Goal: Transaction & Acquisition: Purchase product/service

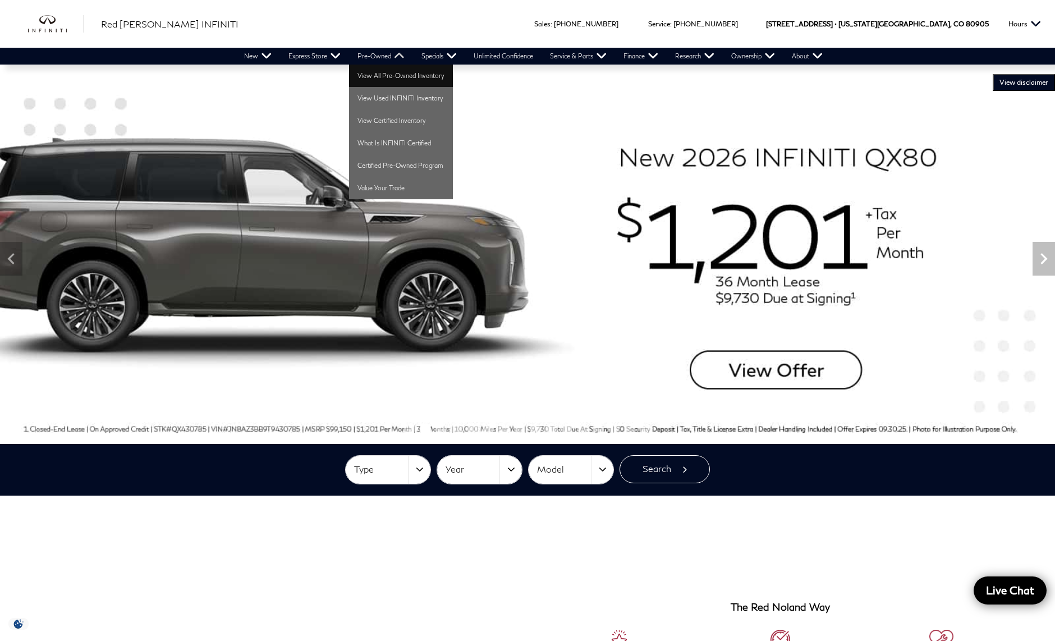
click at [380, 76] on link "View All Pre-Owned Inventory" at bounding box center [401, 76] width 104 height 22
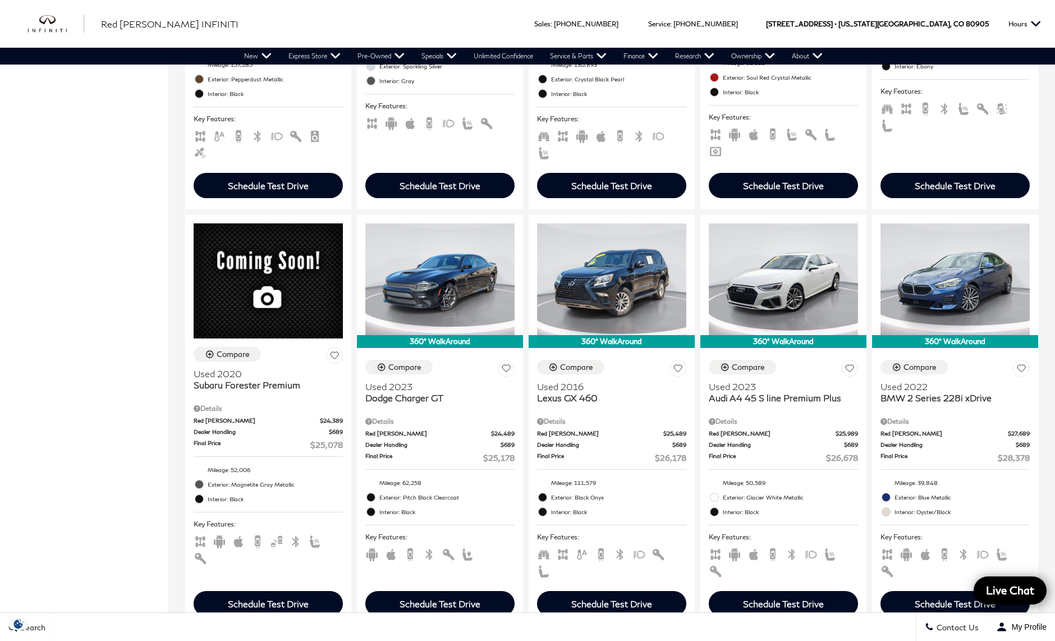
scroll to position [1615, 0]
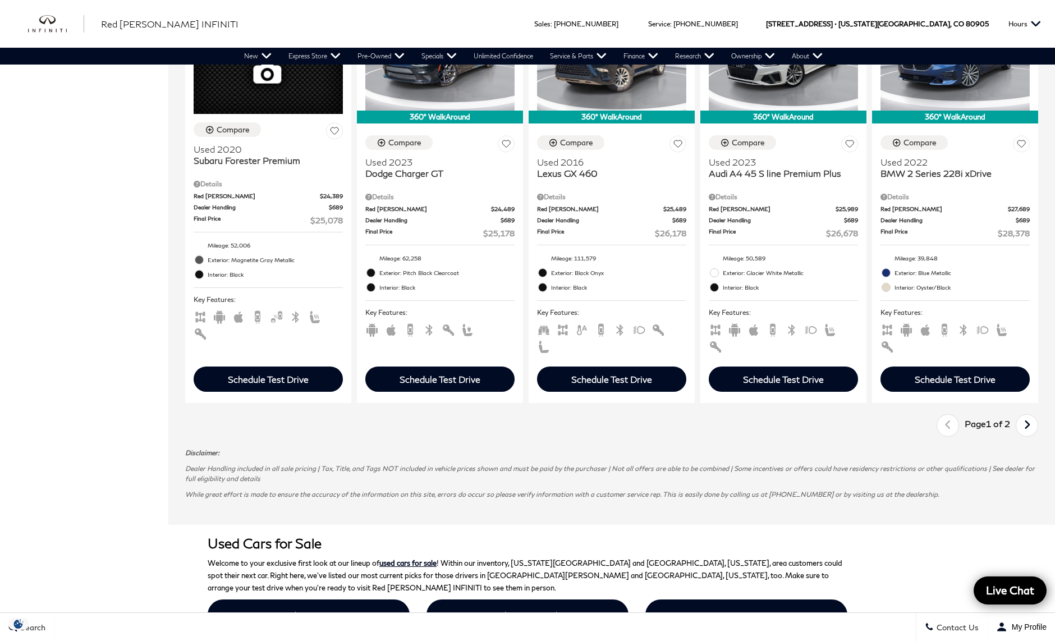
click at [1031, 434] on icon "next page" at bounding box center [1027, 425] width 7 height 18
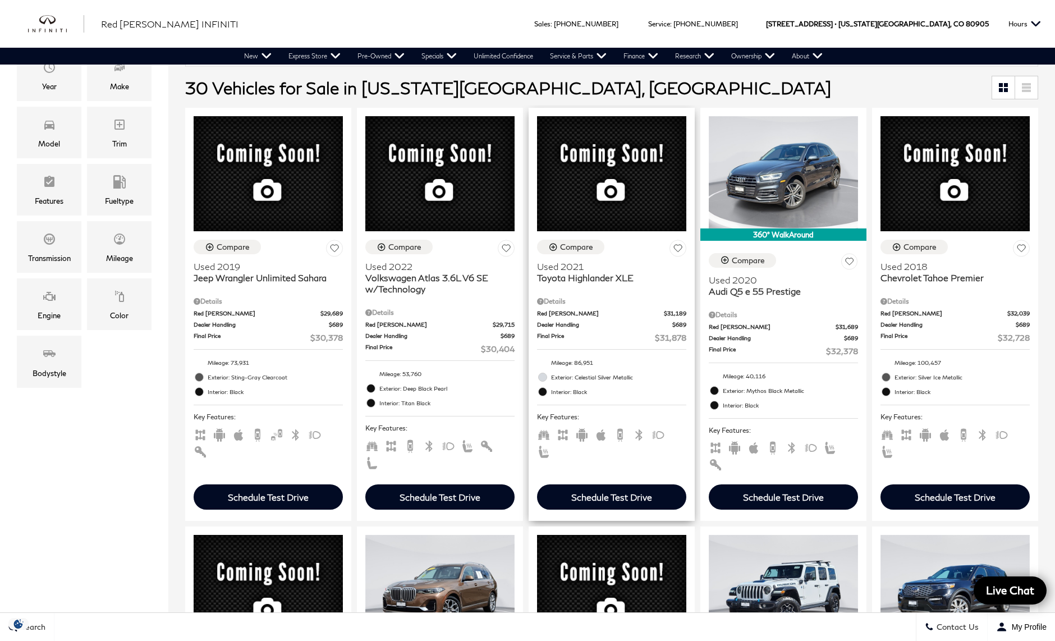
scroll to position [223, 0]
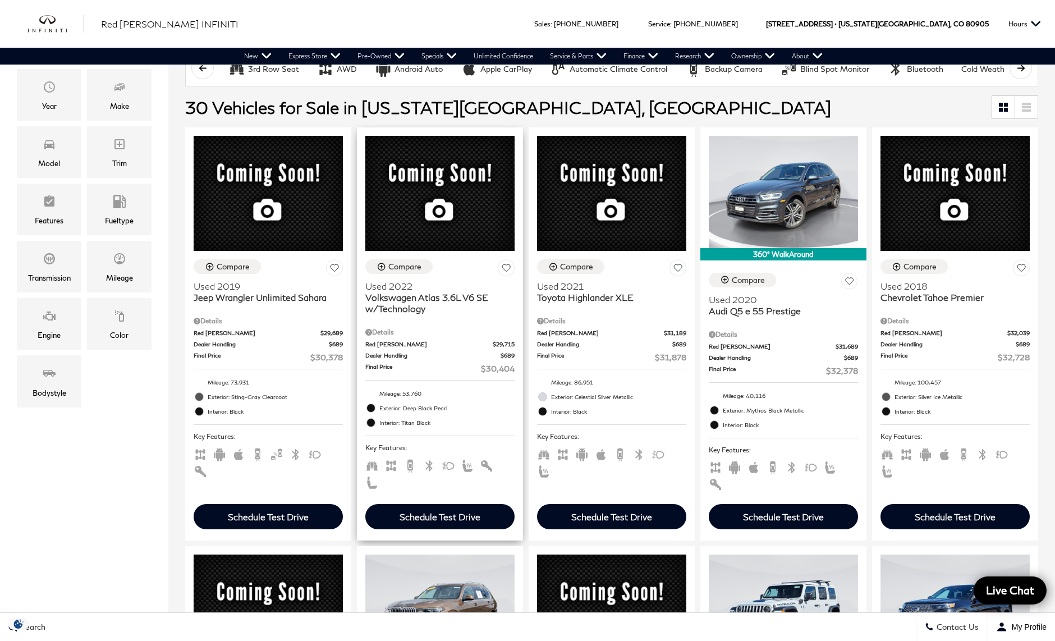
click at [381, 314] on span "Volkswagen Atlas 3.6L V6 SE w/Technology" at bounding box center [435, 303] width 141 height 22
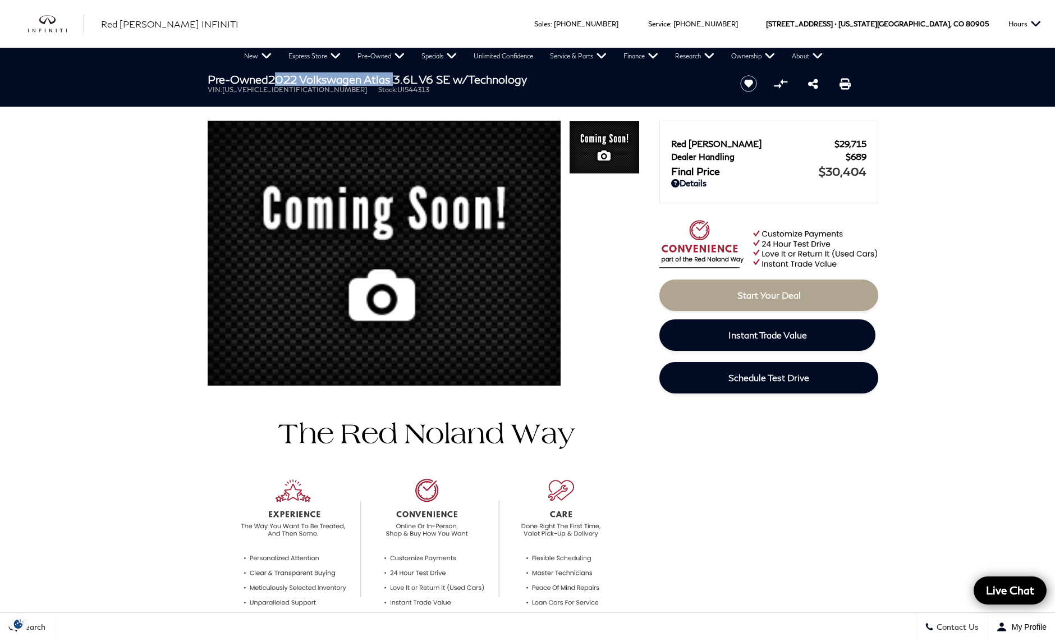
drag, startPoint x: 274, startPoint y: 79, endPoint x: 403, endPoint y: 84, distance: 128.6
click at [402, 84] on h1 "Pre-Owned 2022 Volkswagen Atlas 3.6L V6 SE w/Technology" at bounding box center [464, 79] width 513 height 12
copy h1 "2022 Volkswagen Atlas"
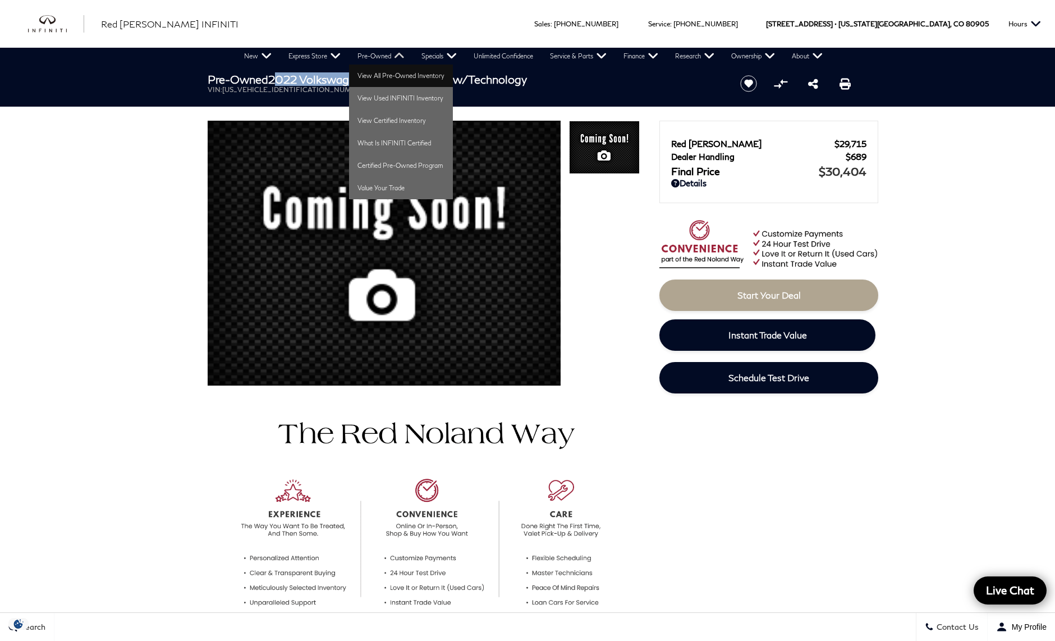
click at [381, 76] on link "View All Pre-Owned Inventory" at bounding box center [401, 76] width 104 height 22
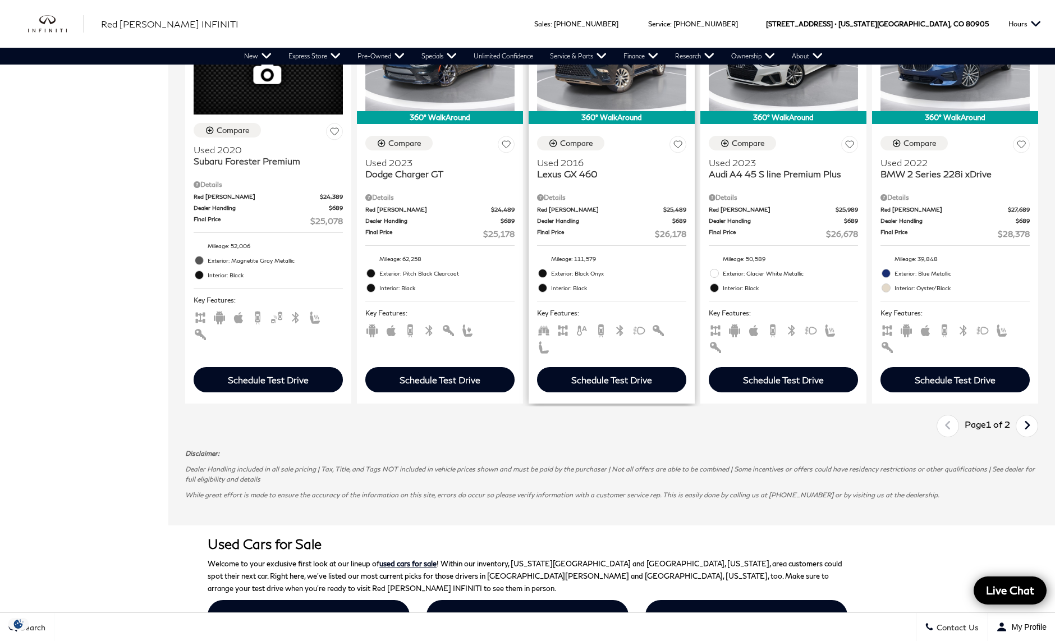
scroll to position [1595, 0]
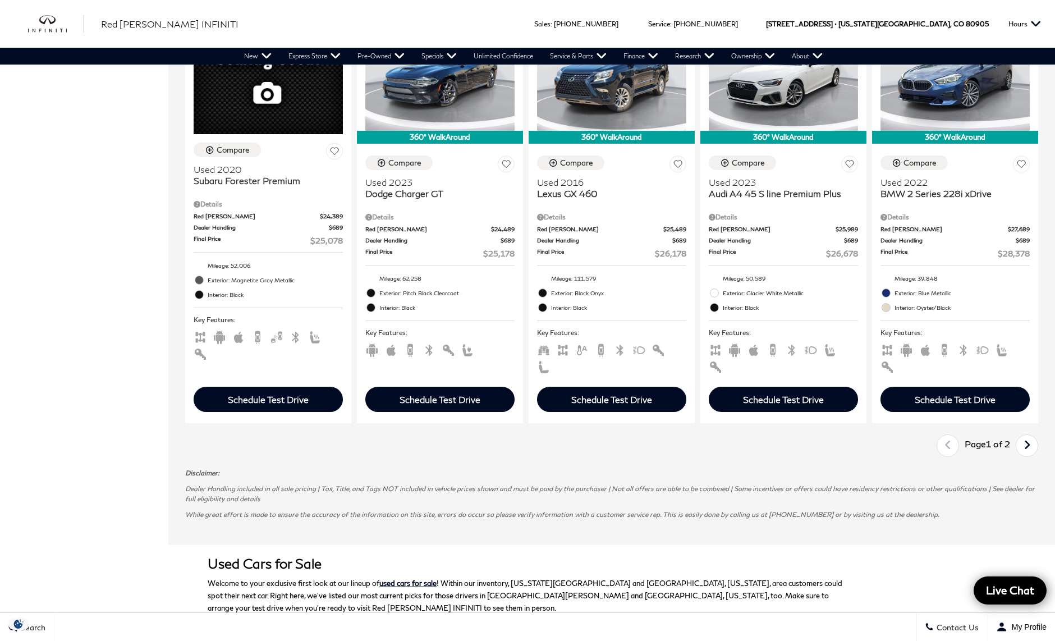
click at [1031, 454] on icon "next page" at bounding box center [1027, 445] width 7 height 18
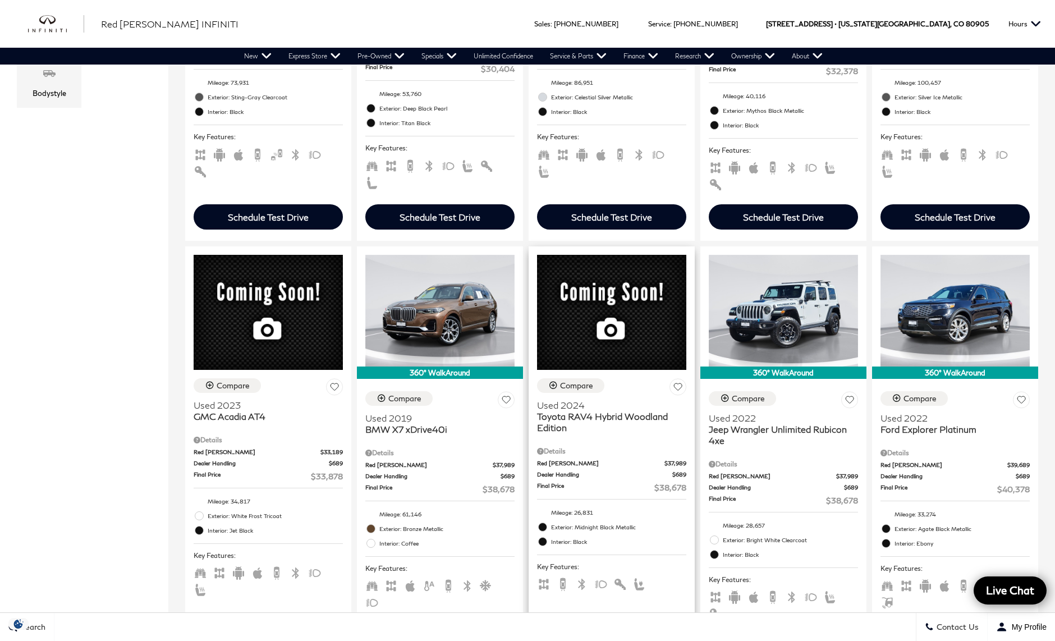
scroll to position [700, 0]
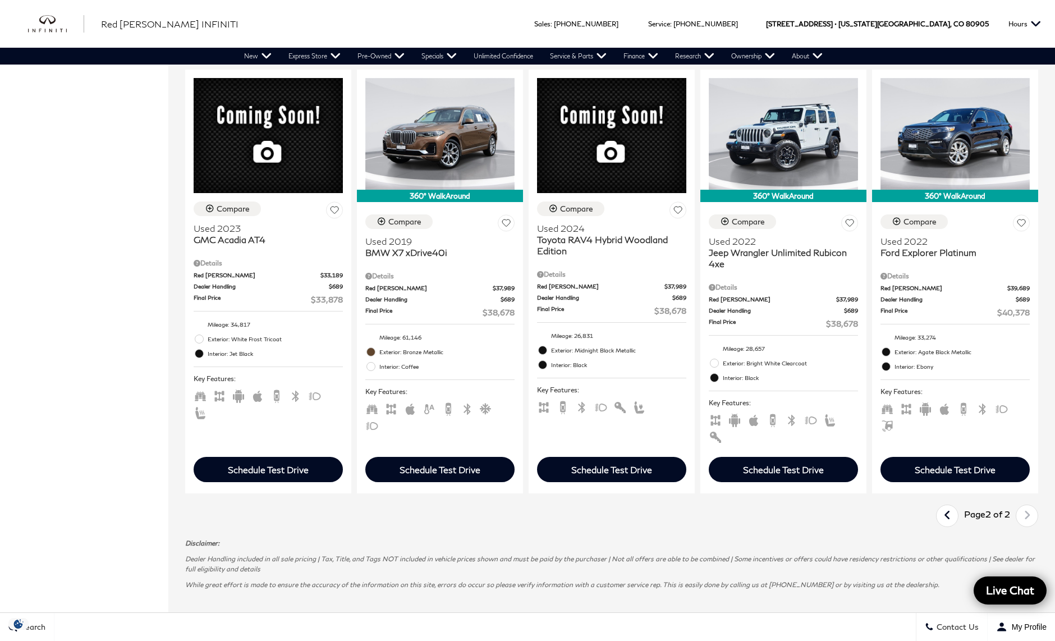
click at [951, 524] on icon "previous page" at bounding box center [947, 515] width 7 height 18
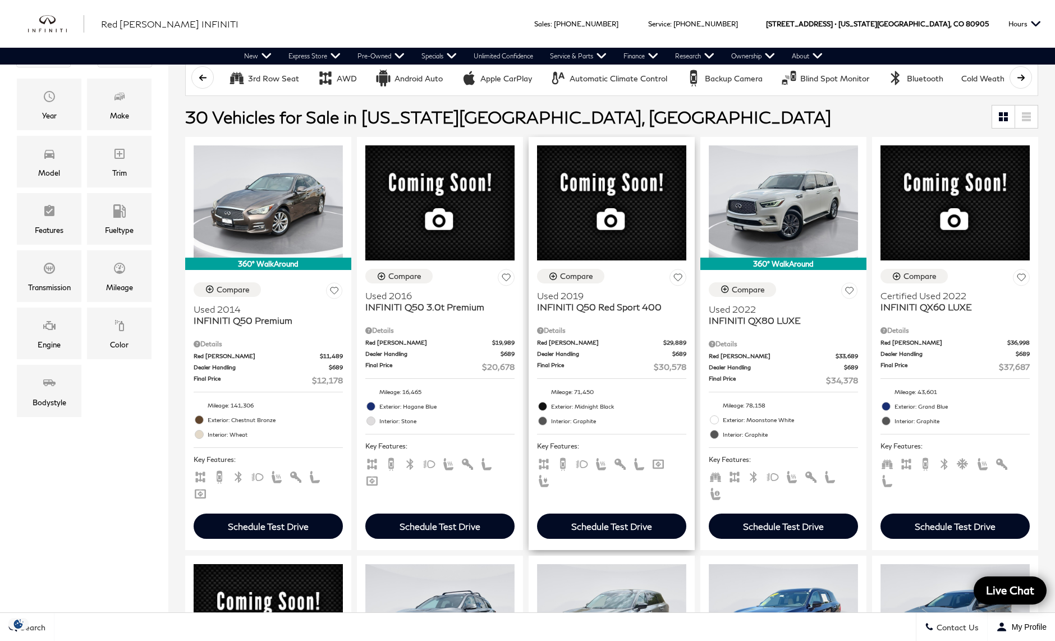
scroll to position [304, 0]
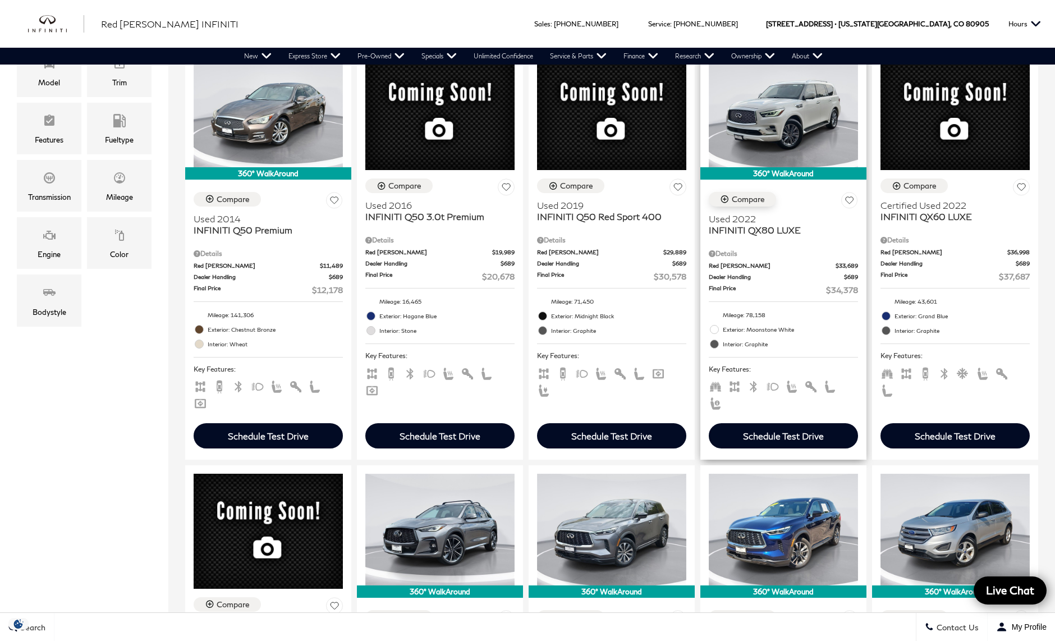
drag, startPoint x: 756, startPoint y: 219, endPoint x: 715, endPoint y: 198, distance: 46.7
click at [752, 213] on div "Compare Used 2022 INFINITI QX80 LUXE" at bounding box center [783, 214] width 149 height 44
click at [739, 224] on span "Used 2022" at bounding box center [779, 218] width 141 height 11
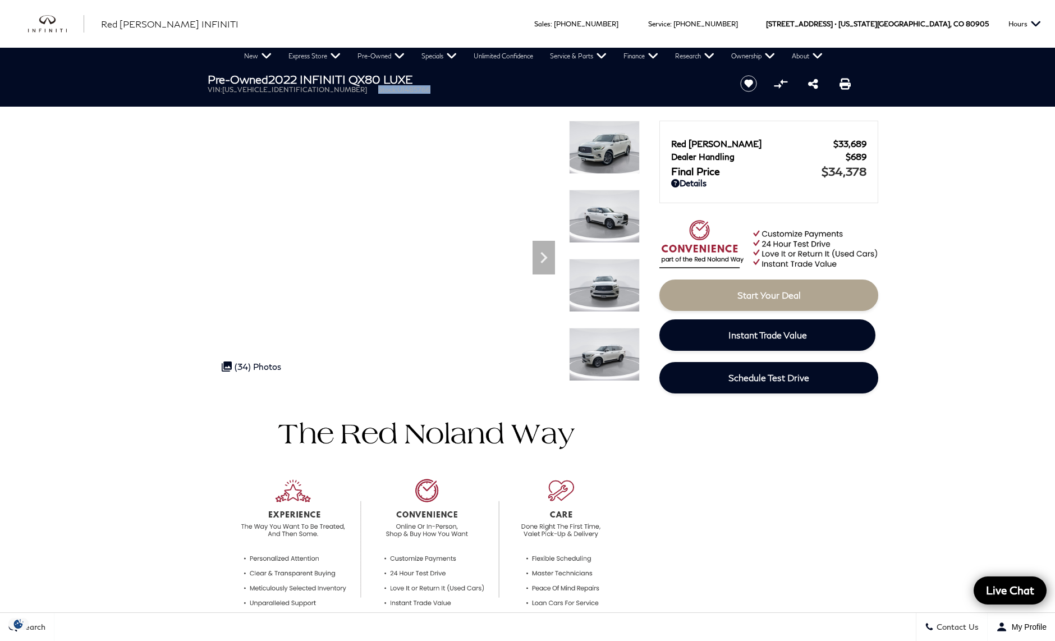
drag, startPoint x: 309, startPoint y: 92, endPoint x: 377, endPoint y: 93, distance: 67.9
click at [377, 93] on ul "VIN: [US_VEHICLE_IDENTIFICATION_NUMBER] Stock: UI485766" at bounding box center [464, 89] width 513 height 8
copy li "Stock: UI485766"
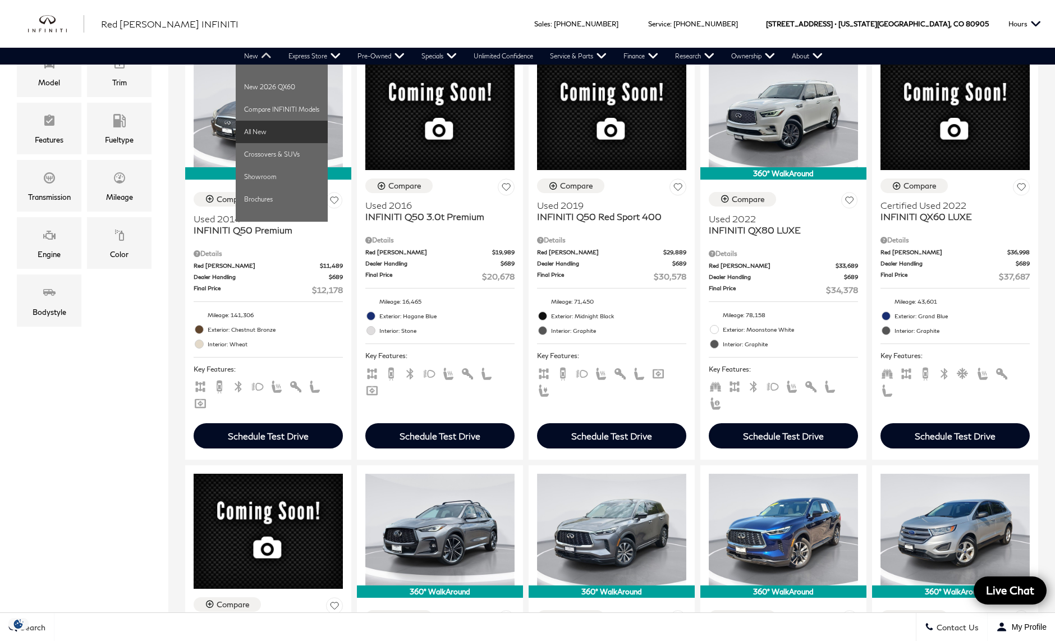
click at [268, 134] on link "All New" at bounding box center [282, 132] width 92 height 22
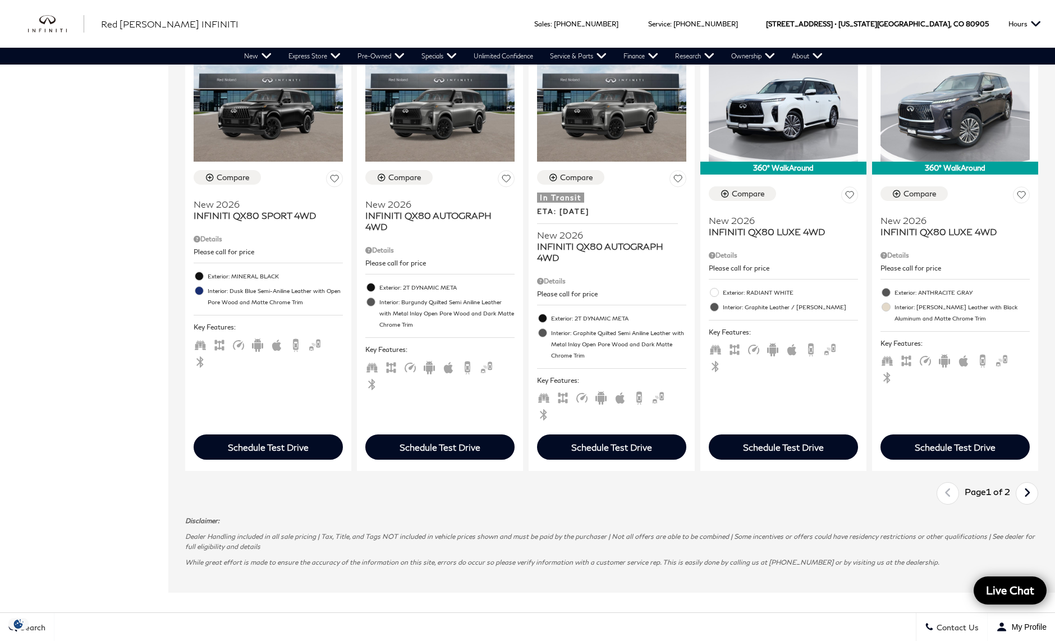
scroll to position [1800, 0]
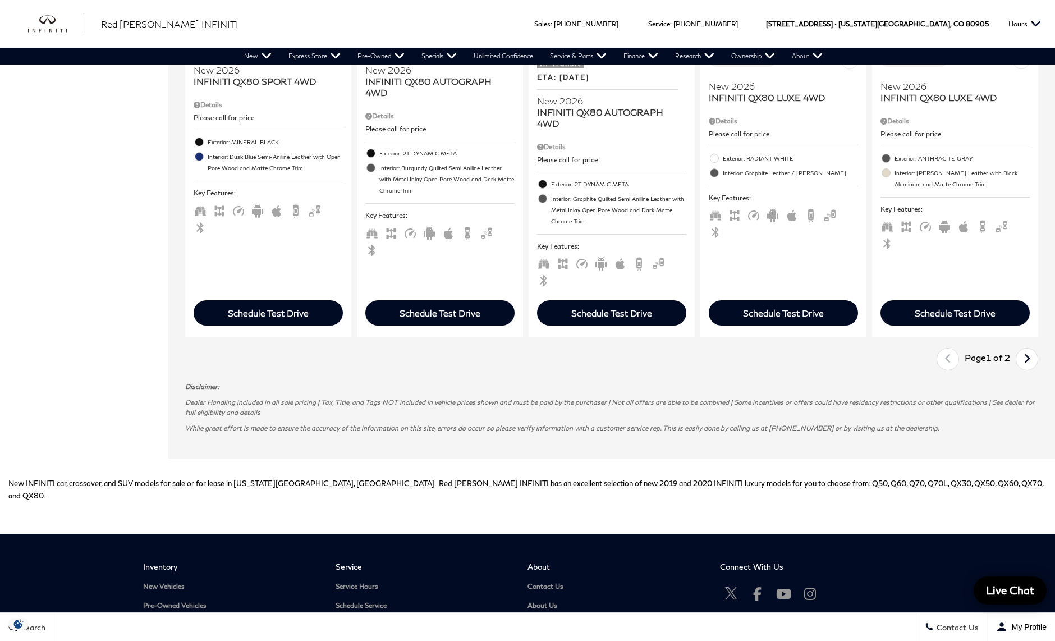
click at [1031, 352] on icon "next page" at bounding box center [1027, 359] width 7 height 18
click at [1035, 352] on div "Last Page 2 of 2 Next" at bounding box center [987, 359] width 102 height 22
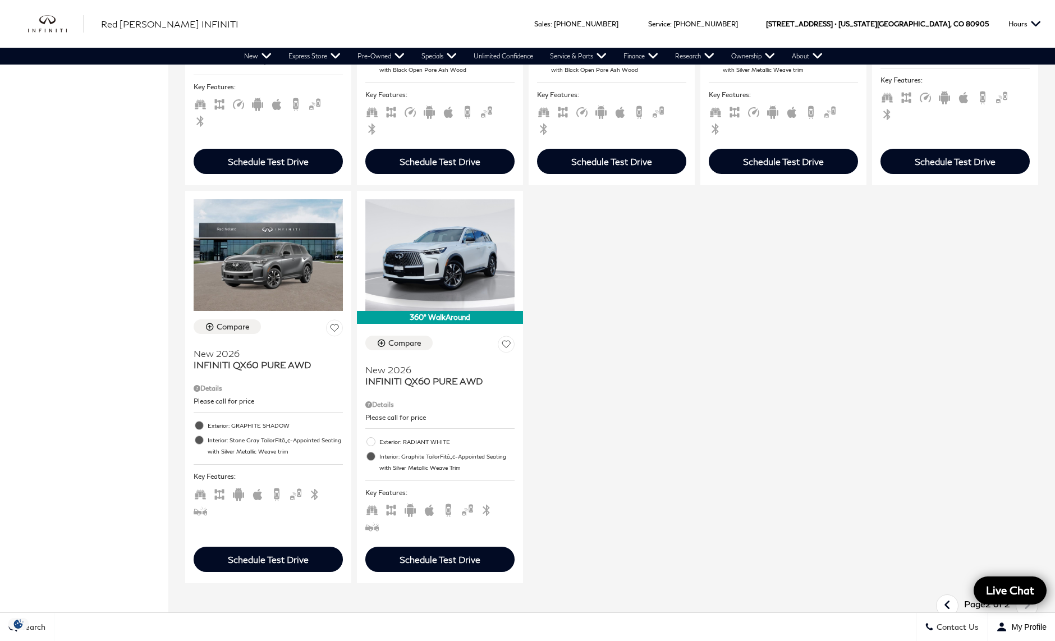
scroll to position [1246, 0]
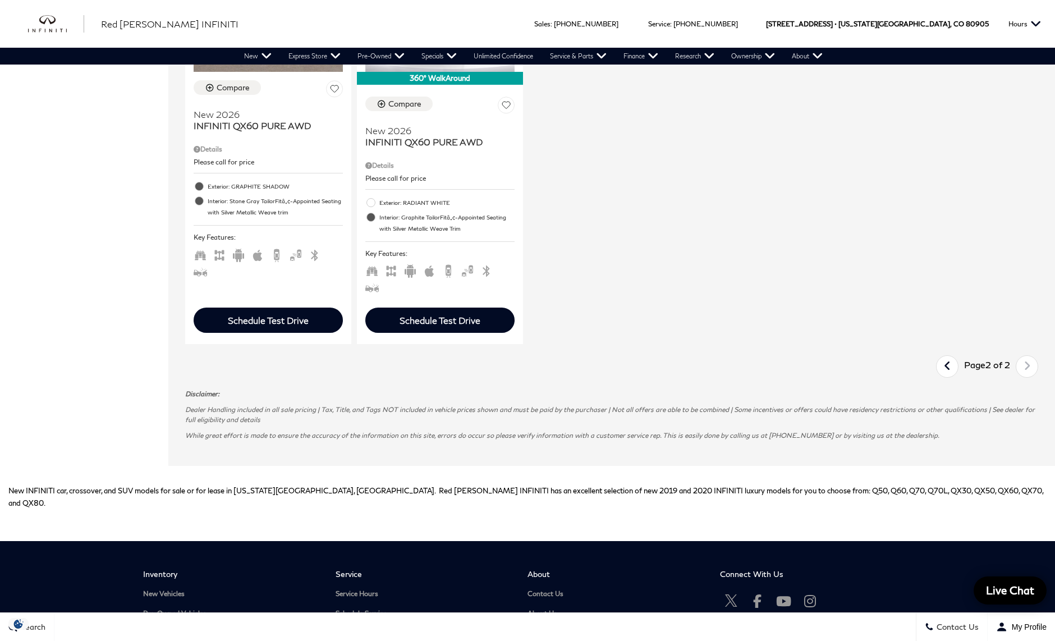
click at [951, 371] on icon "previous page" at bounding box center [947, 366] width 7 height 18
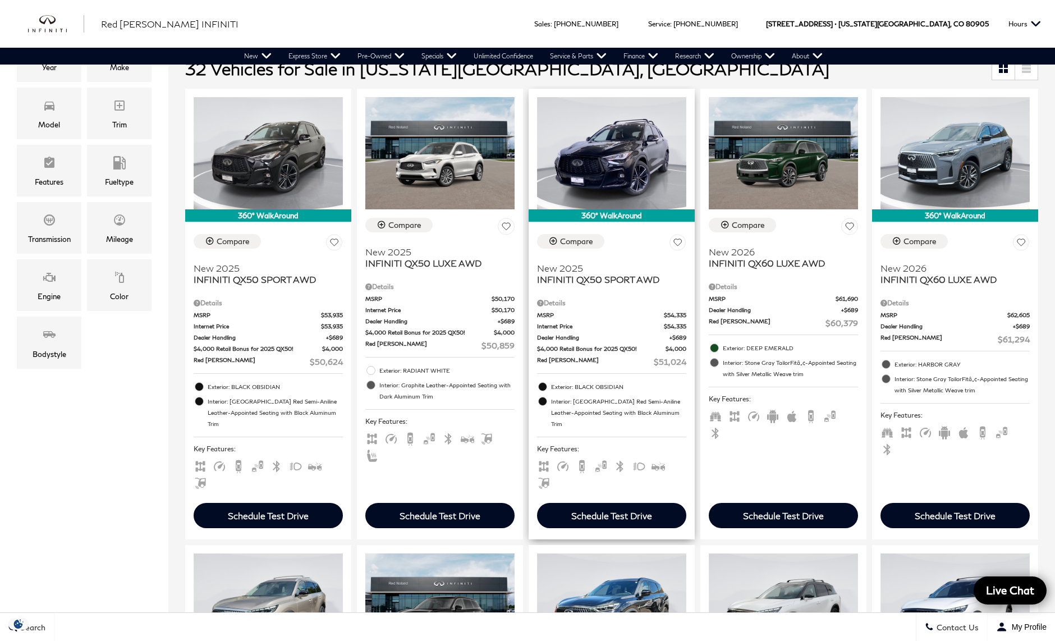
scroll to position [260, 0]
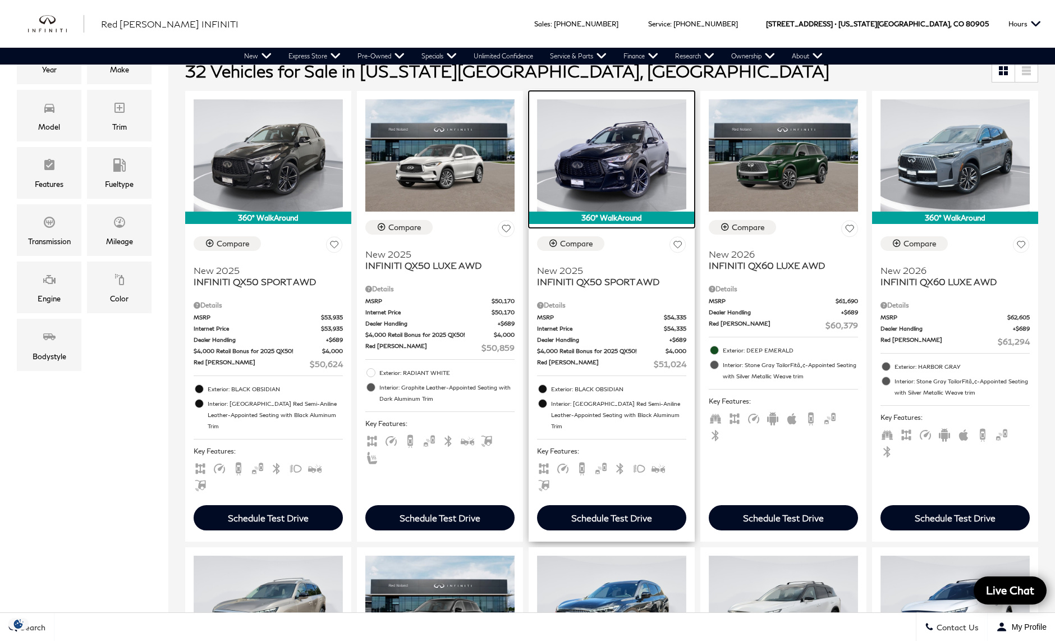
click at [620, 181] on img at bounding box center [611, 155] width 149 height 112
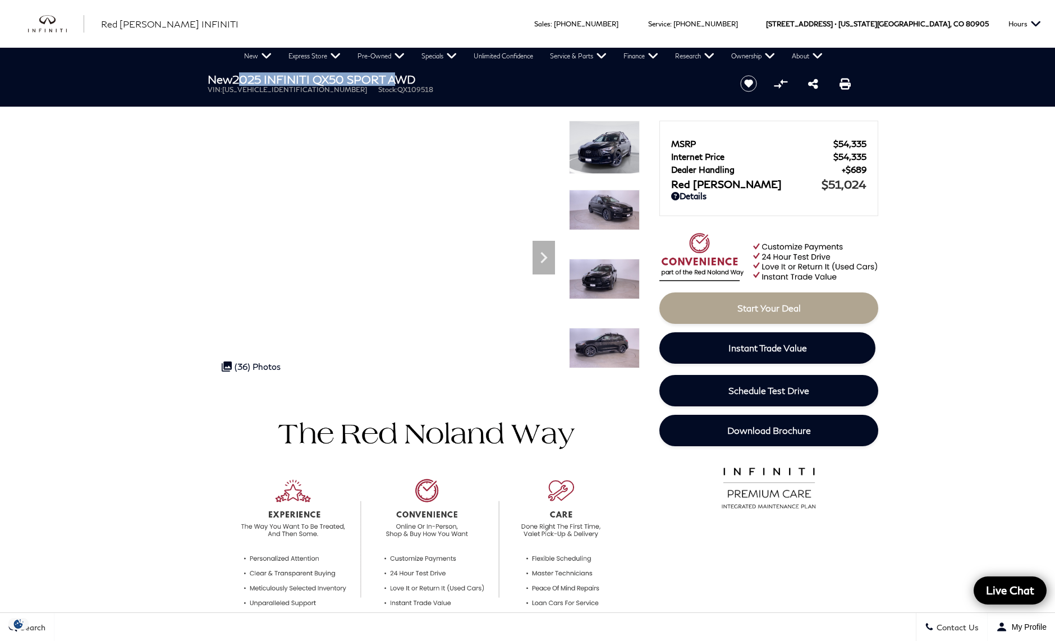
drag, startPoint x: 237, startPoint y: 78, endPoint x: 400, endPoint y: 76, distance: 162.2
click at [400, 76] on h1 "New 2025 INFINITI QX50 SPORT AWD" at bounding box center [464, 79] width 513 height 12
copy h1 "2025 INFINITI QX50 SPORT"
drag, startPoint x: 306, startPoint y: 91, endPoint x: 371, endPoint y: 91, distance: 65.1
click at [371, 91] on ul "VIN: [US_VEHICLE_IDENTIFICATION_NUMBER] Stock: QX109518" at bounding box center [464, 89] width 513 height 8
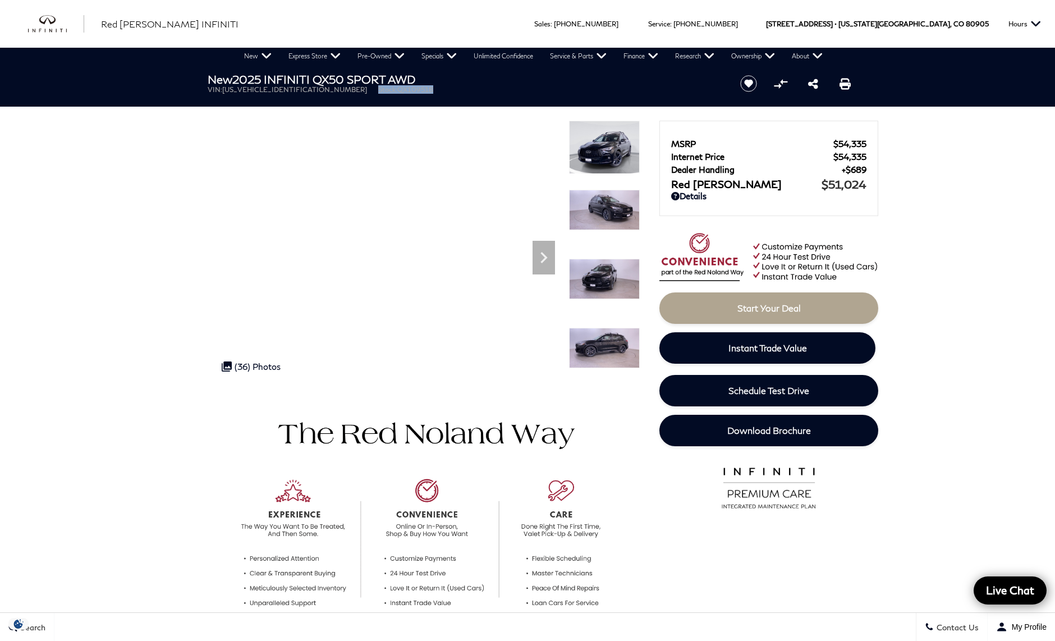
copy li "Stock: QX109518"
